Goal: Entertainment & Leisure: Consume media (video, audio)

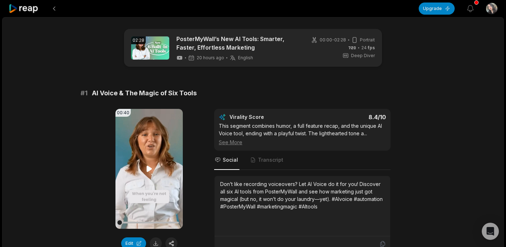
click at [149, 166] on icon at bounding box center [149, 168] width 9 height 9
click at [150, 165] on icon at bounding box center [149, 168] width 9 height 9
click at [149, 169] on icon at bounding box center [149, 168] width 9 height 9
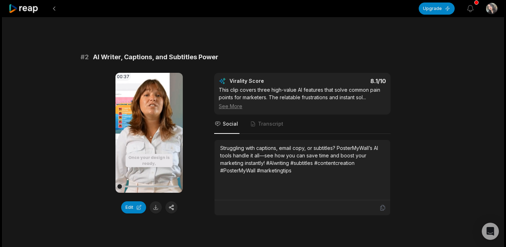
scroll to position [243, 0]
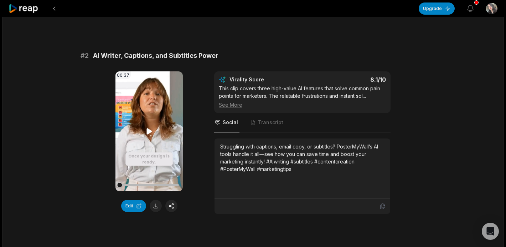
click at [150, 133] on icon at bounding box center [149, 131] width 9 height 9
click at [150, 133] on icon at bounding box center [149, 131] width 3 height 5
click at [150, 133] on icon at bounding box center [149, 131] width 9 height 9
click at [150, 133] on icon at bounding box center [149, 131] width 3 height 5
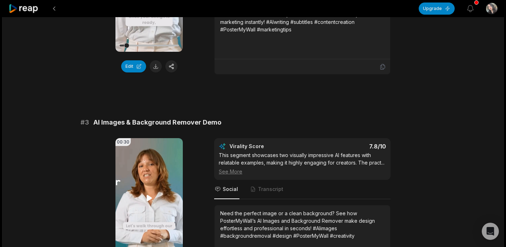
scroll to position [275, 0]
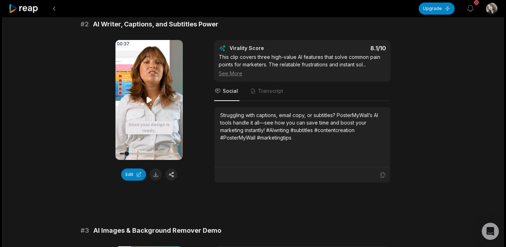
click at [153, 100] on icon at bounding box center [149, 100] width 9 height 9
